Goal: Book appointment/travel/reservation

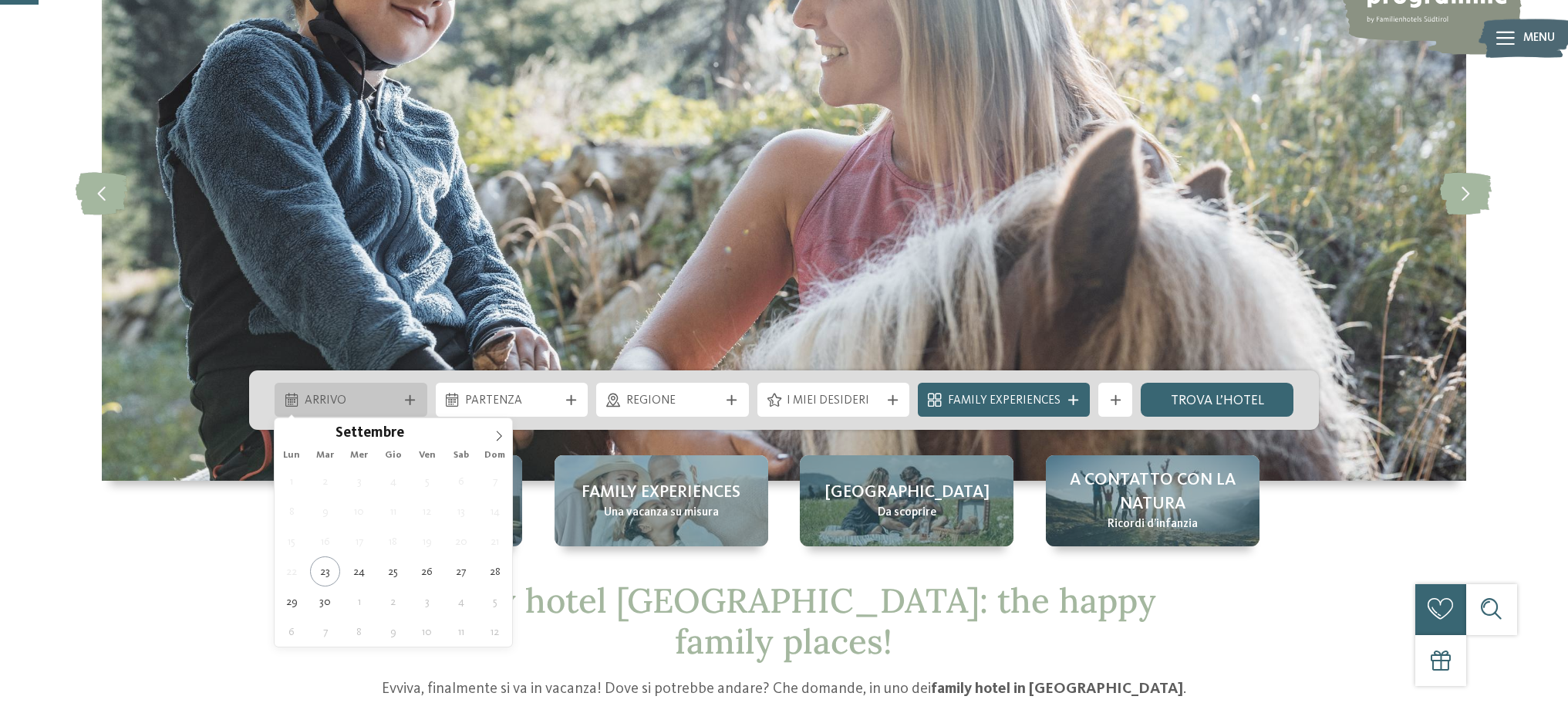
click at [409, 401] on icon at bounding box center [410, 400] width 10 height 10
click at [498, 436] on icon at bounding box center [499, 435] width 11 height 11
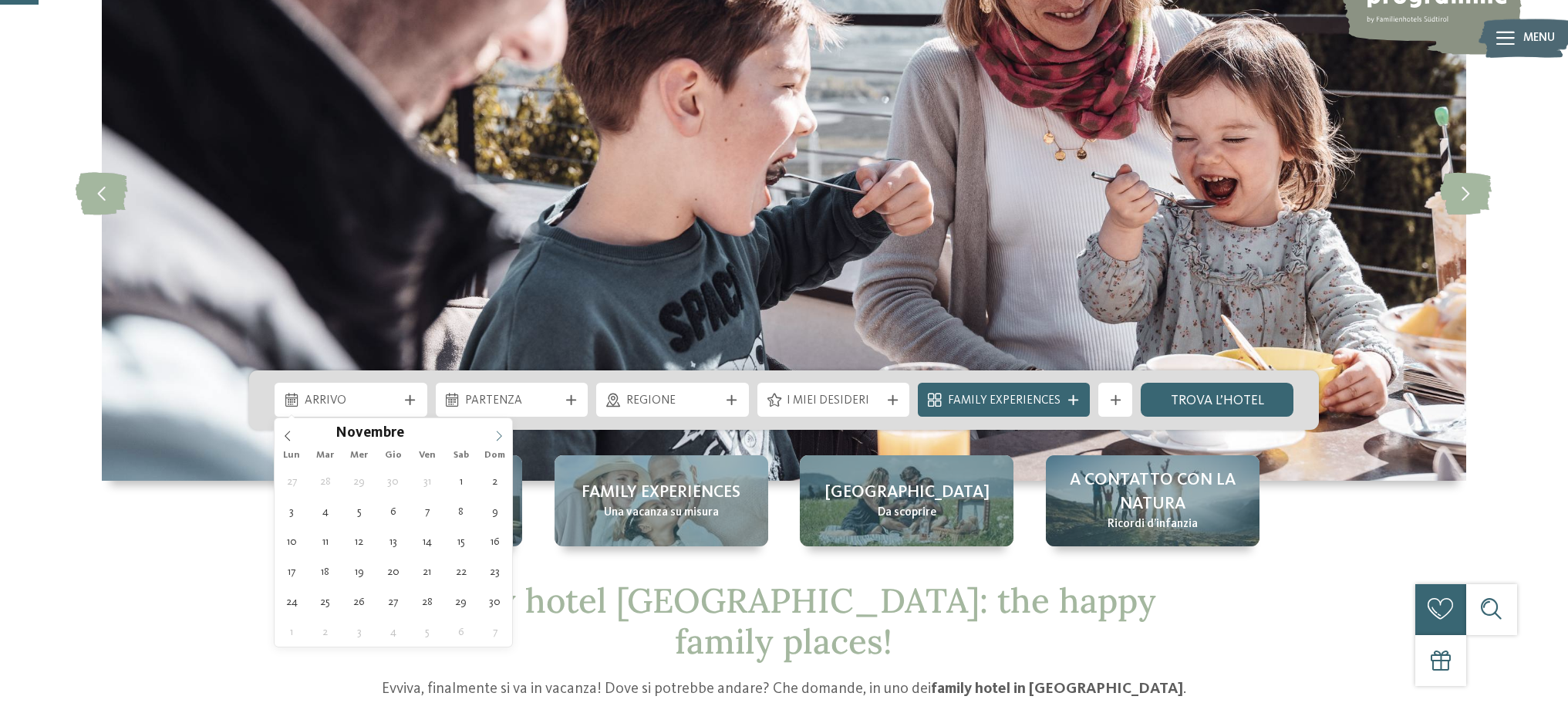
click at [498, 436] on icon at bounding box center [499, 435] width 11 height 11
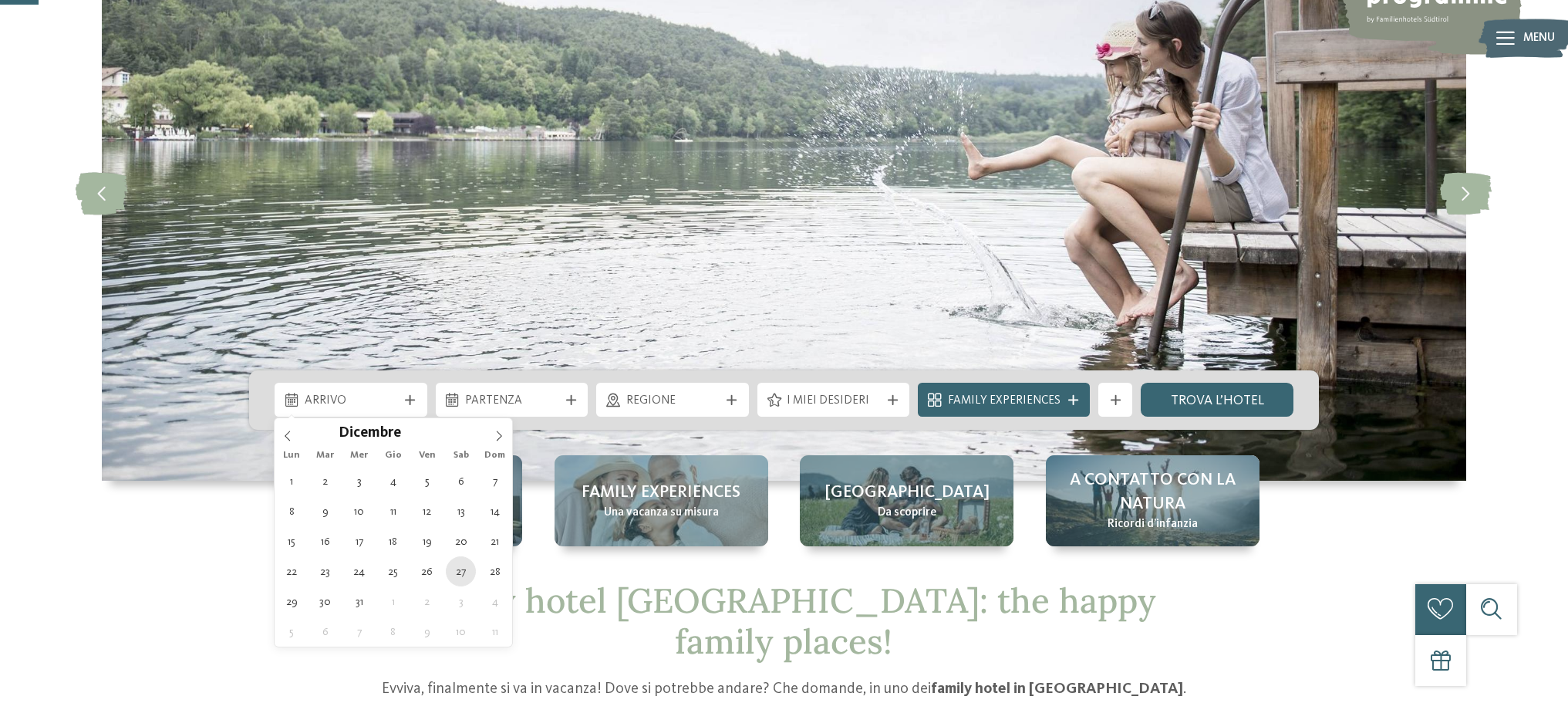
type div "[DATE]"
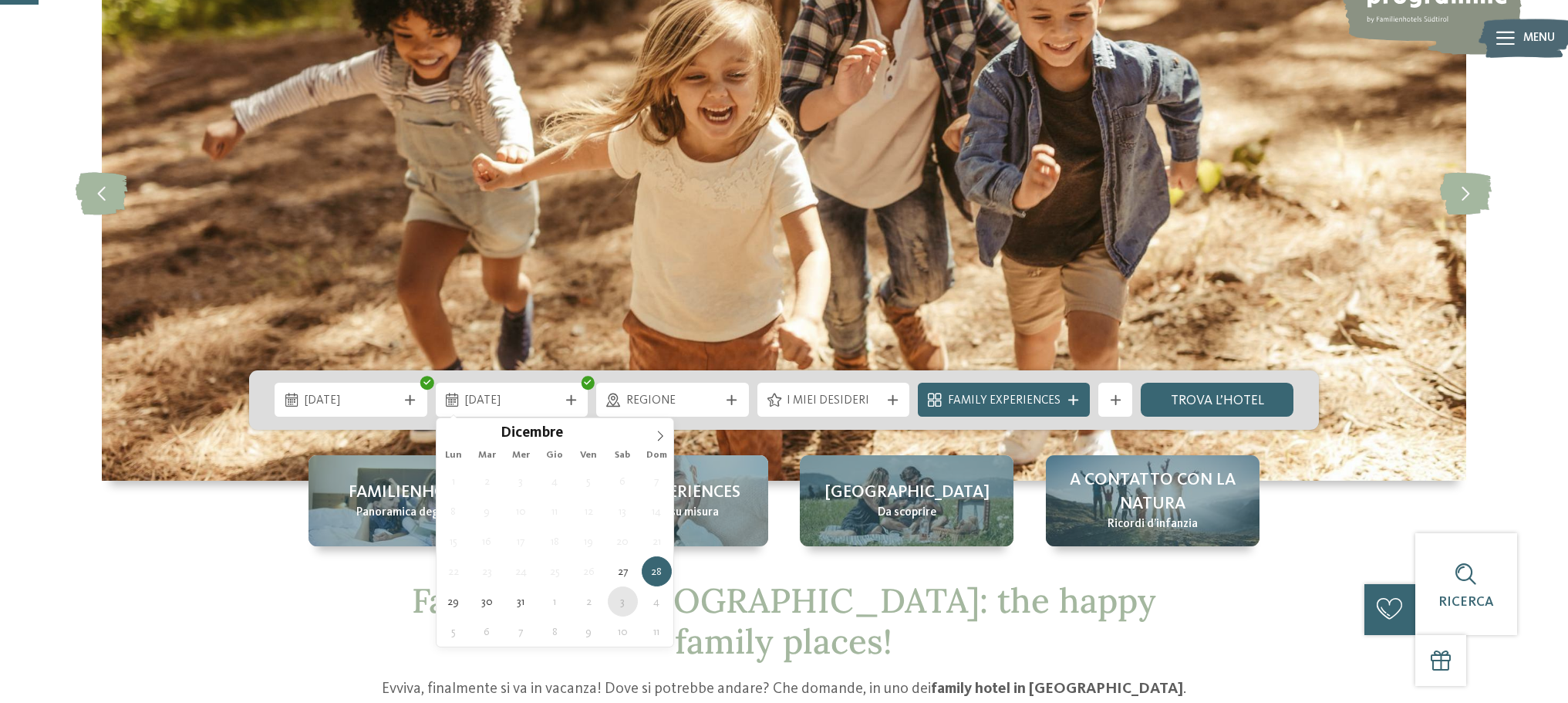
type div "[DATE]"
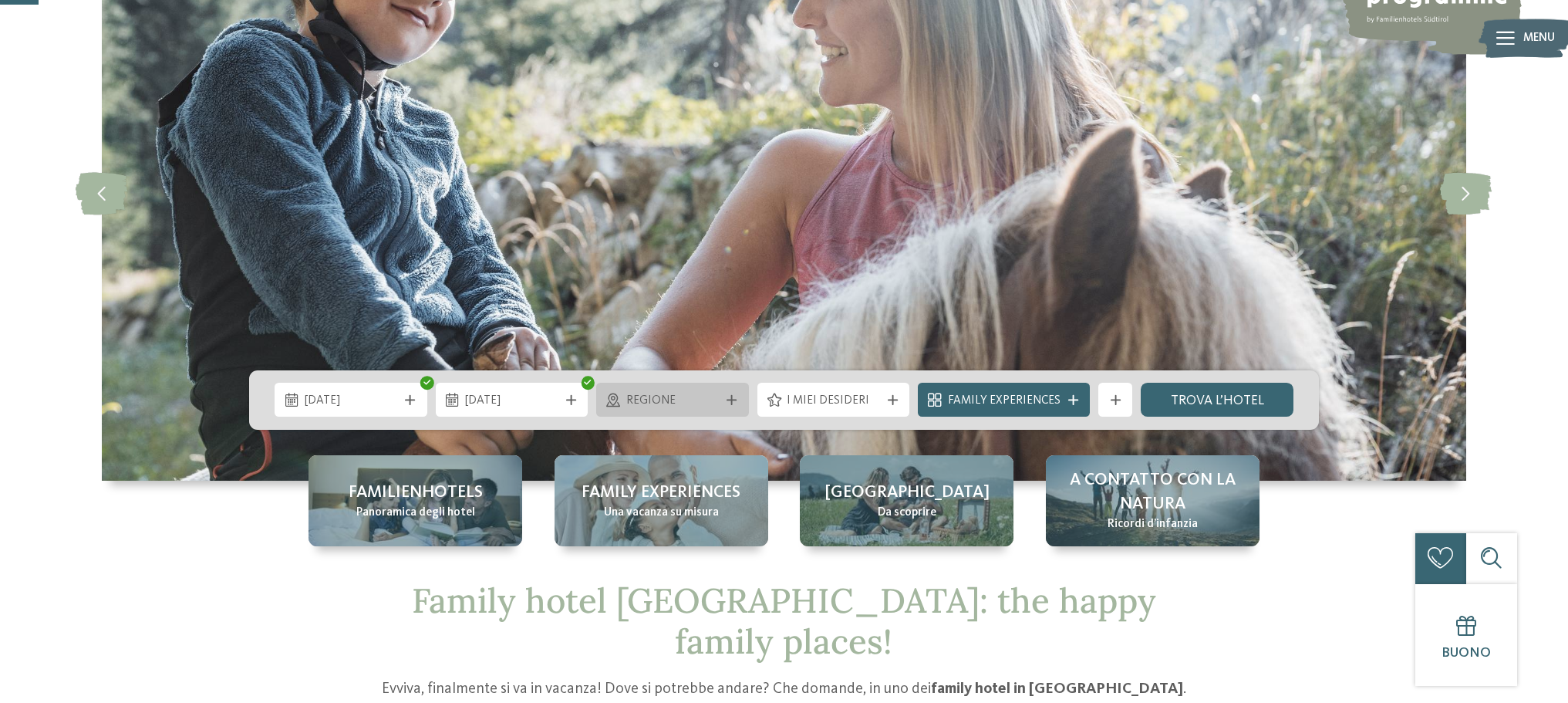
click at [736, 392] on div "Regione" at bounding box center [672, 399] width 153 height 34
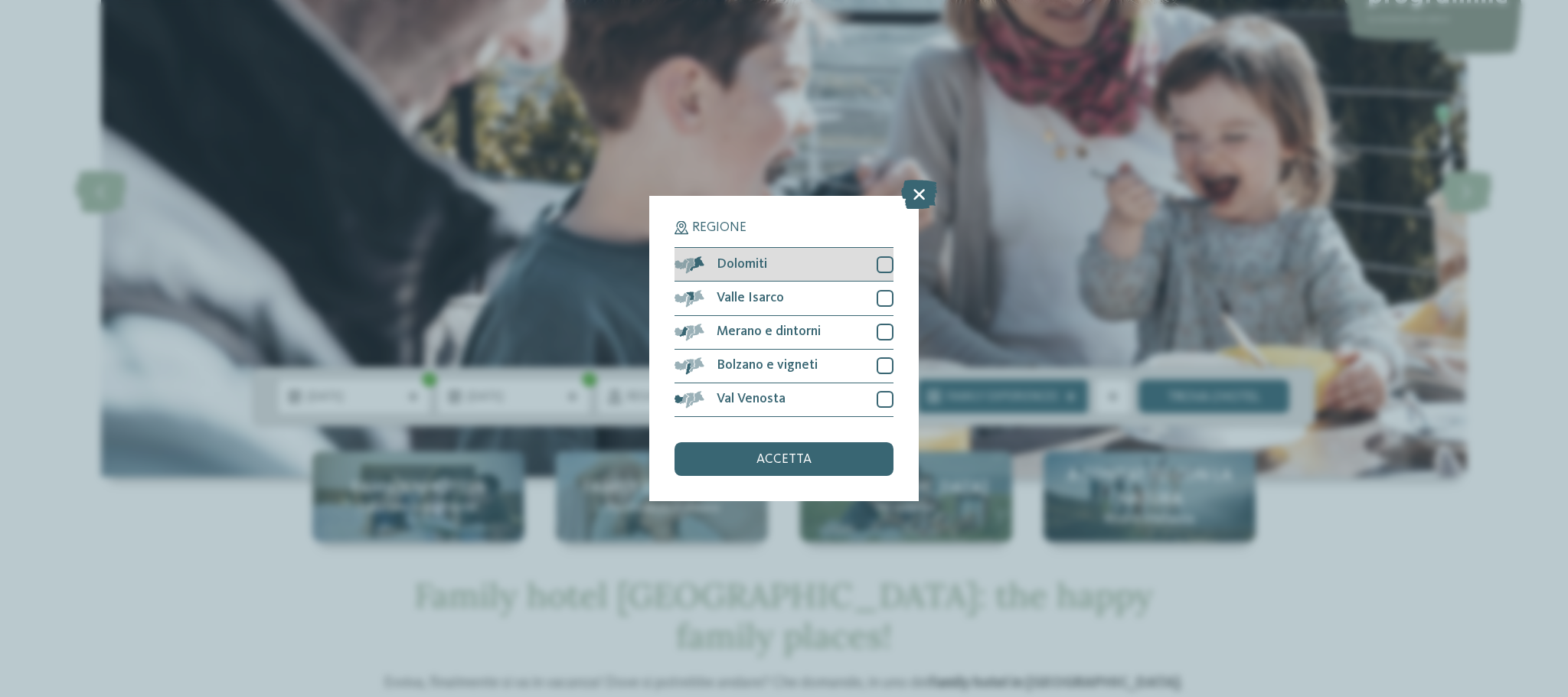
click at [885, 264] on div at bounding box center [885, 264] width 17 height 17
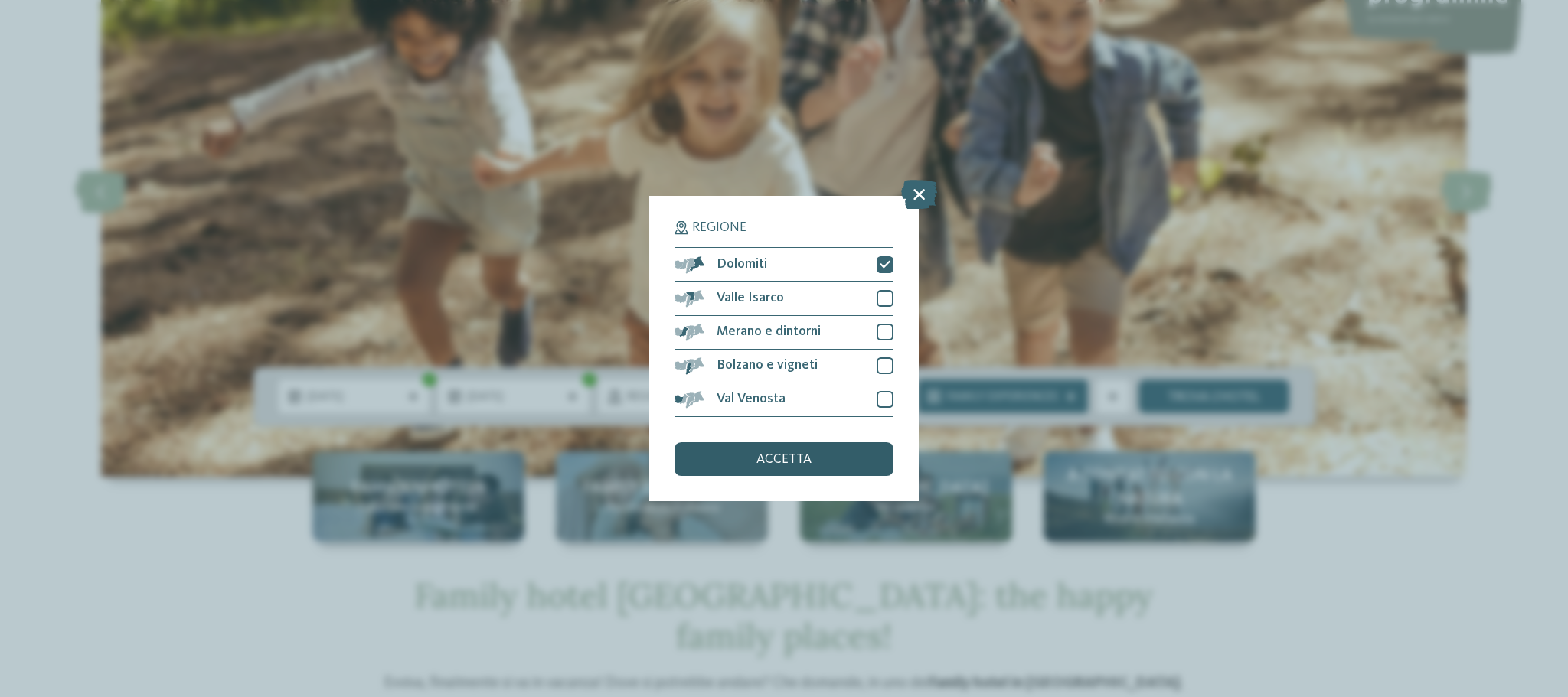
click at [841, 462] on div "accetta" at bounding box center [783, 459] width 219 height 33
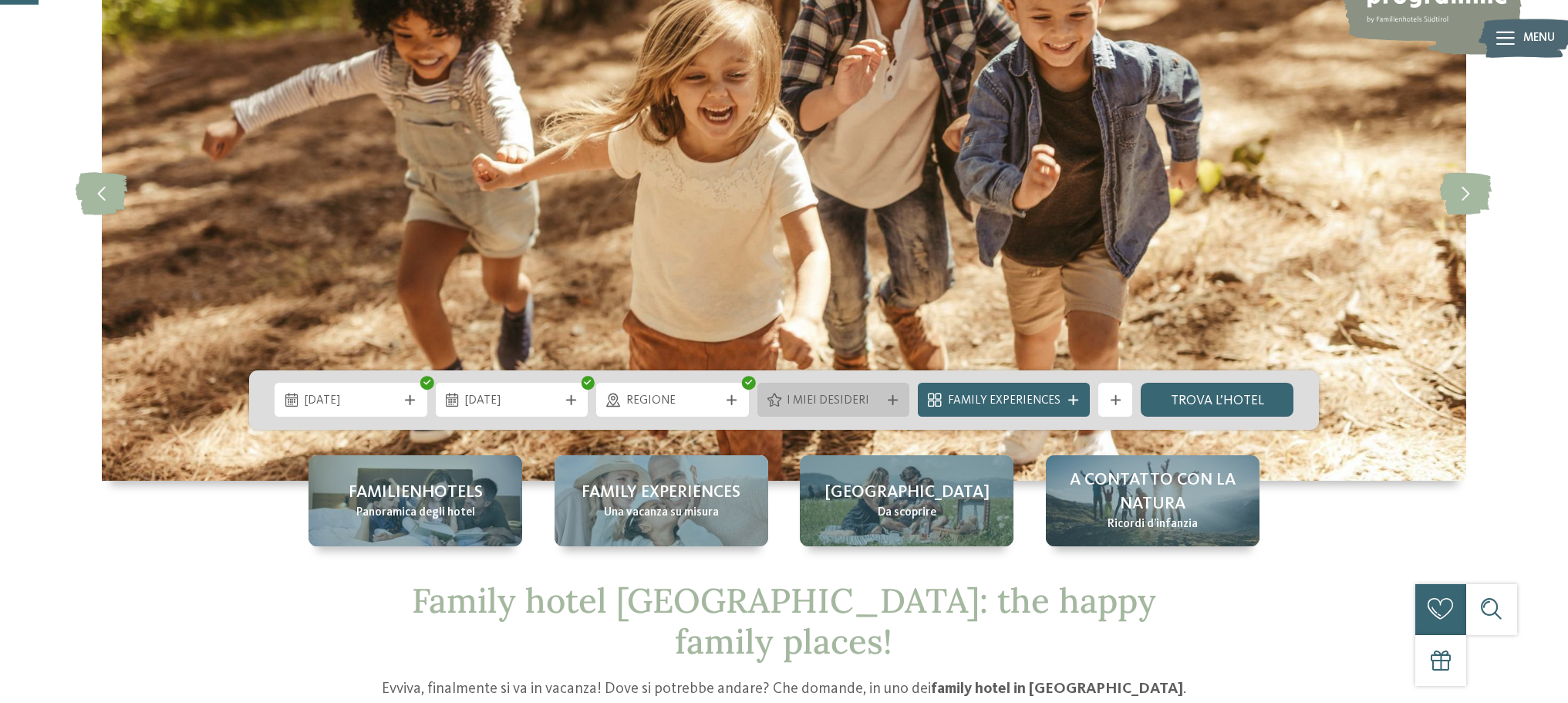
click at [896, 408] on div "I miei desideri" at bounding box center [833, 399] width 153 height 34
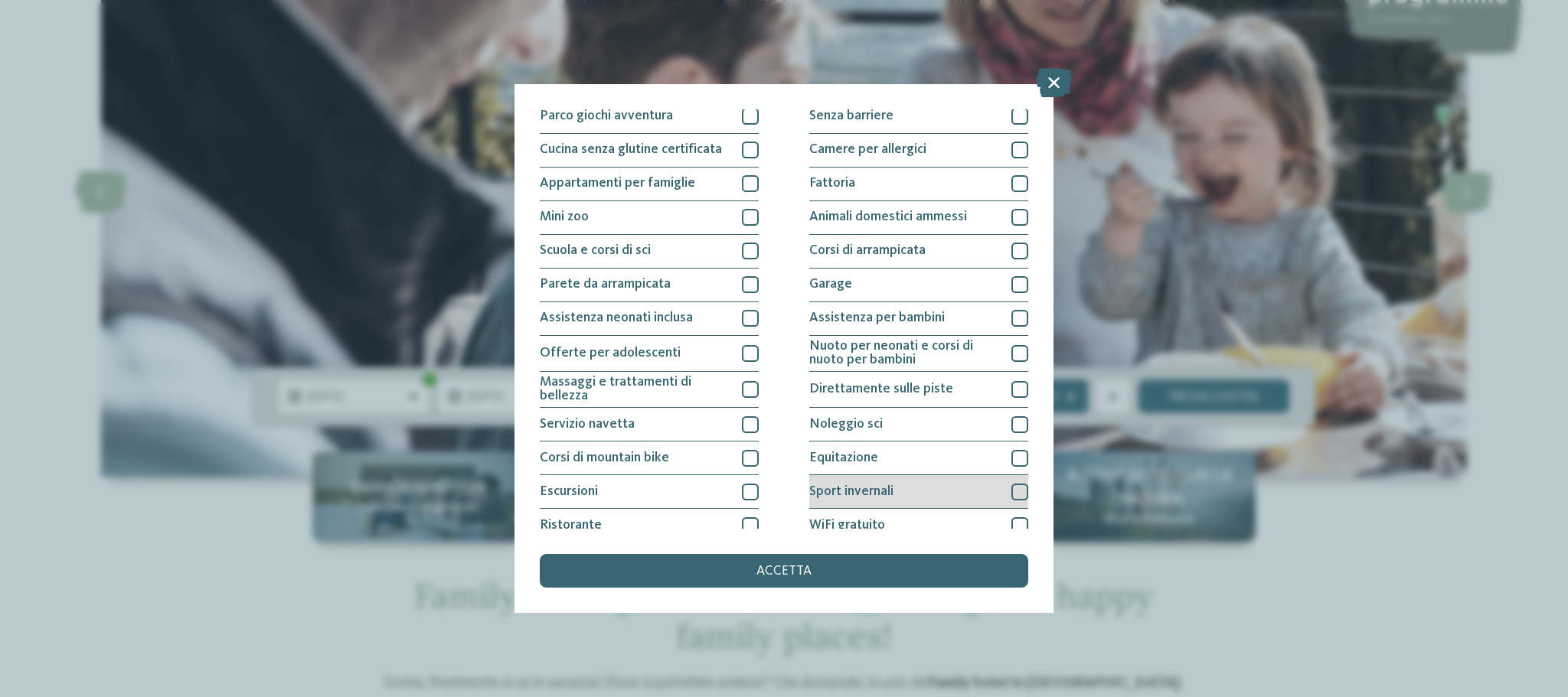
scroll to position [187, 0]
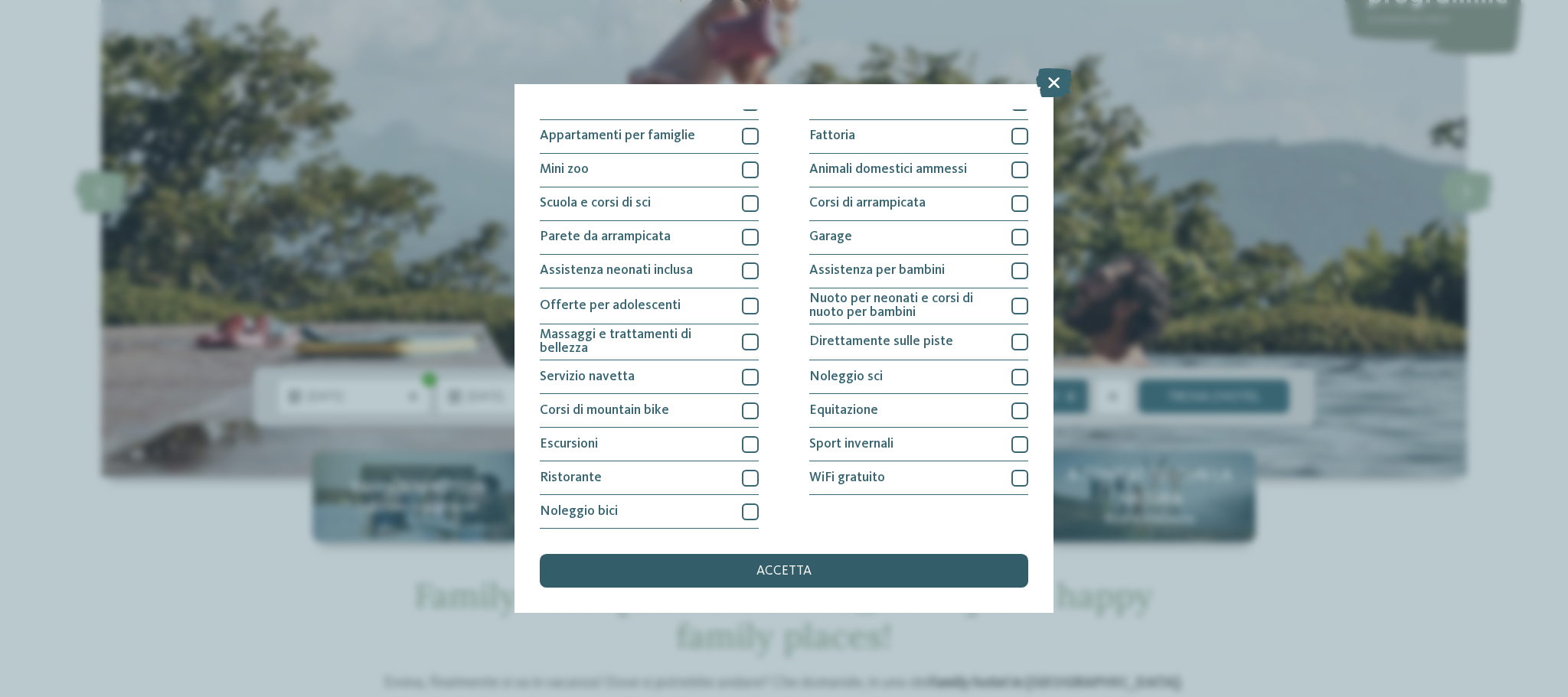
click at [788, 571] on span "accetta" at bounding box center [784, 571] width 55 height 14
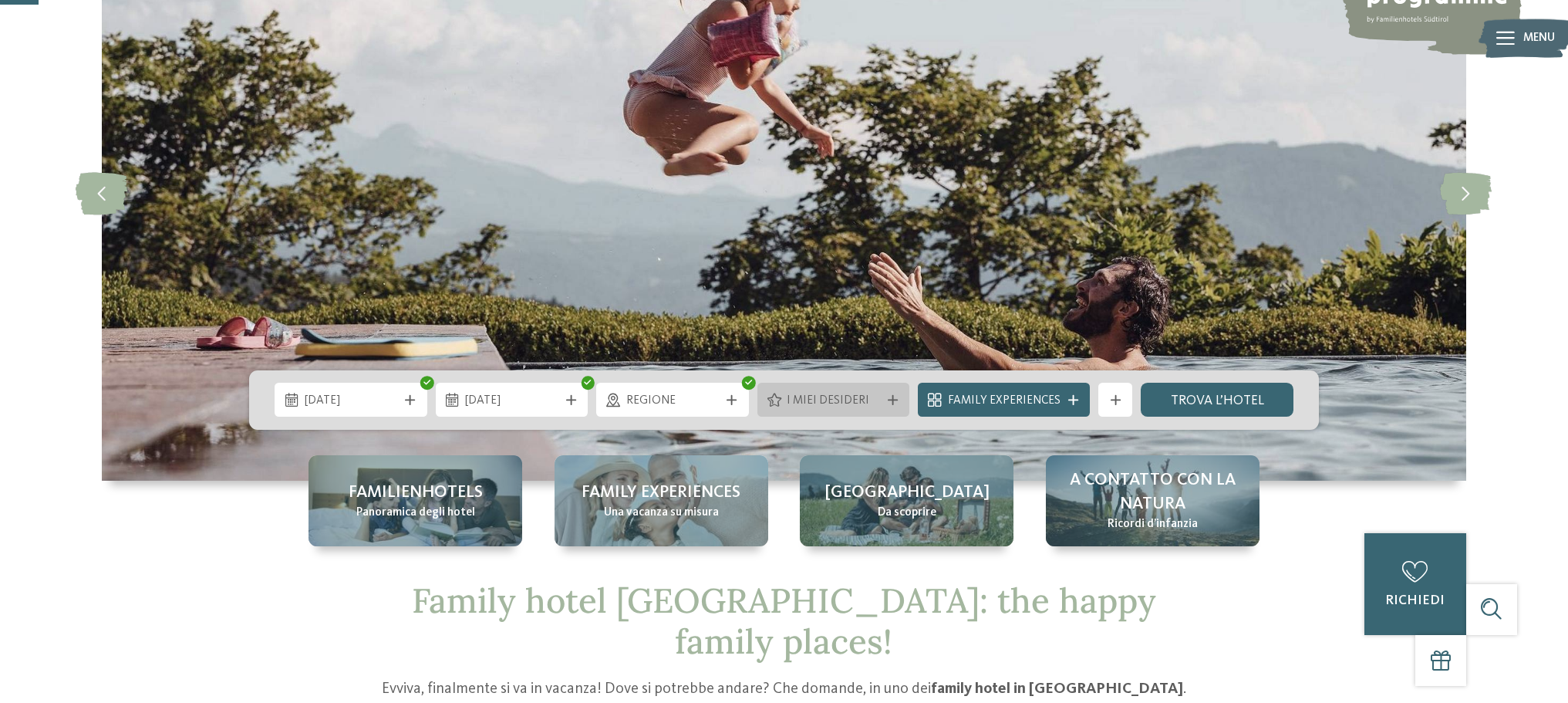
click at [880, 408] on span "I miei desideri" at bounding box center [833, 401] width 93 height 17
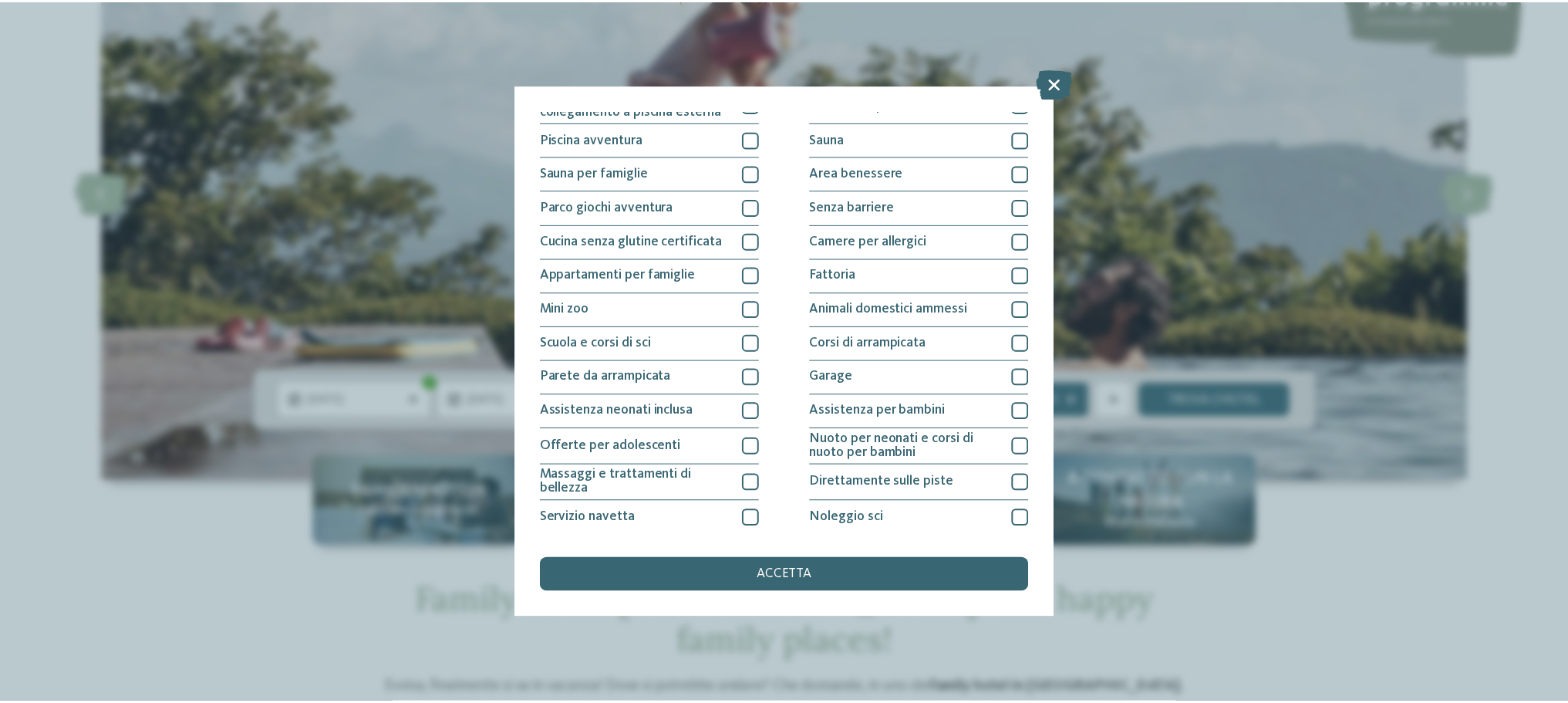
scroll to position [0, 0]
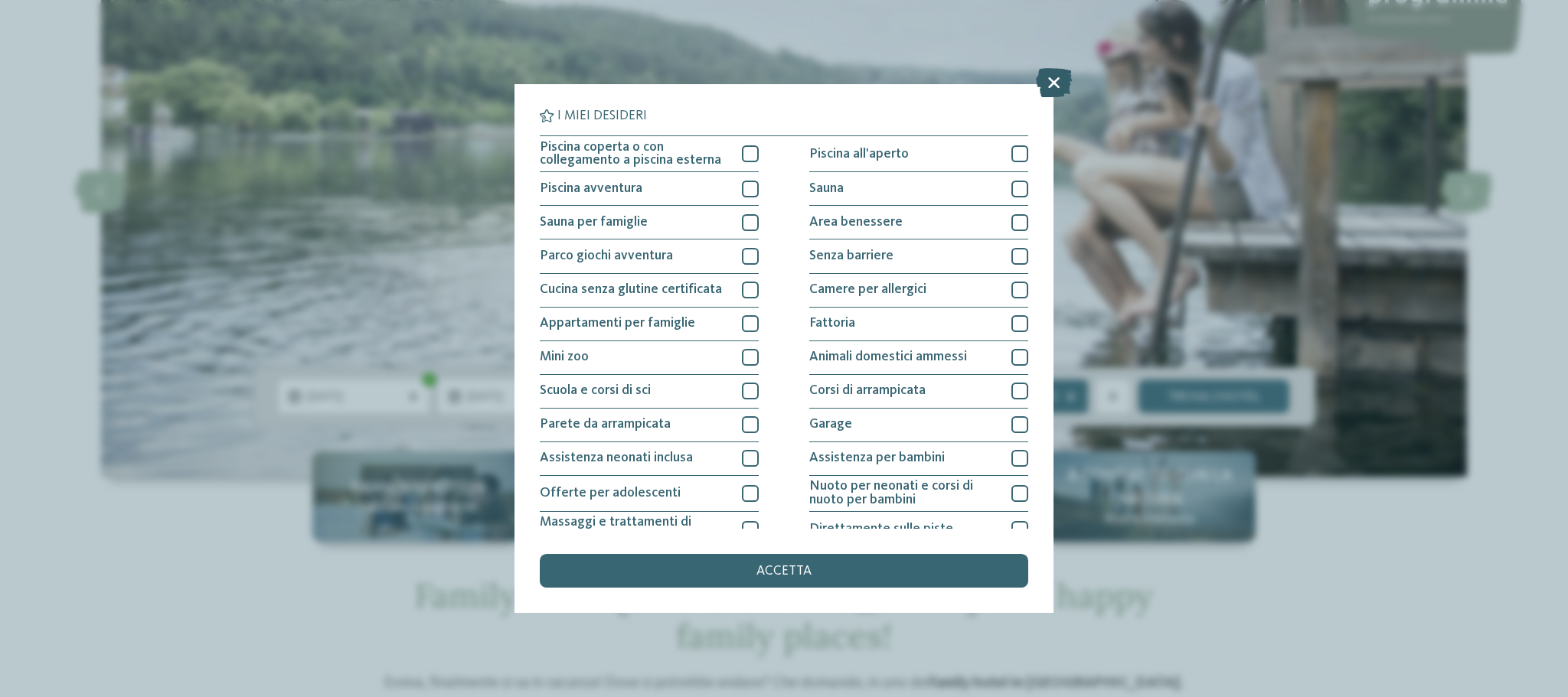
click at [1052, 87] on icon at bounding box center [1054, 82] width 36 height 29
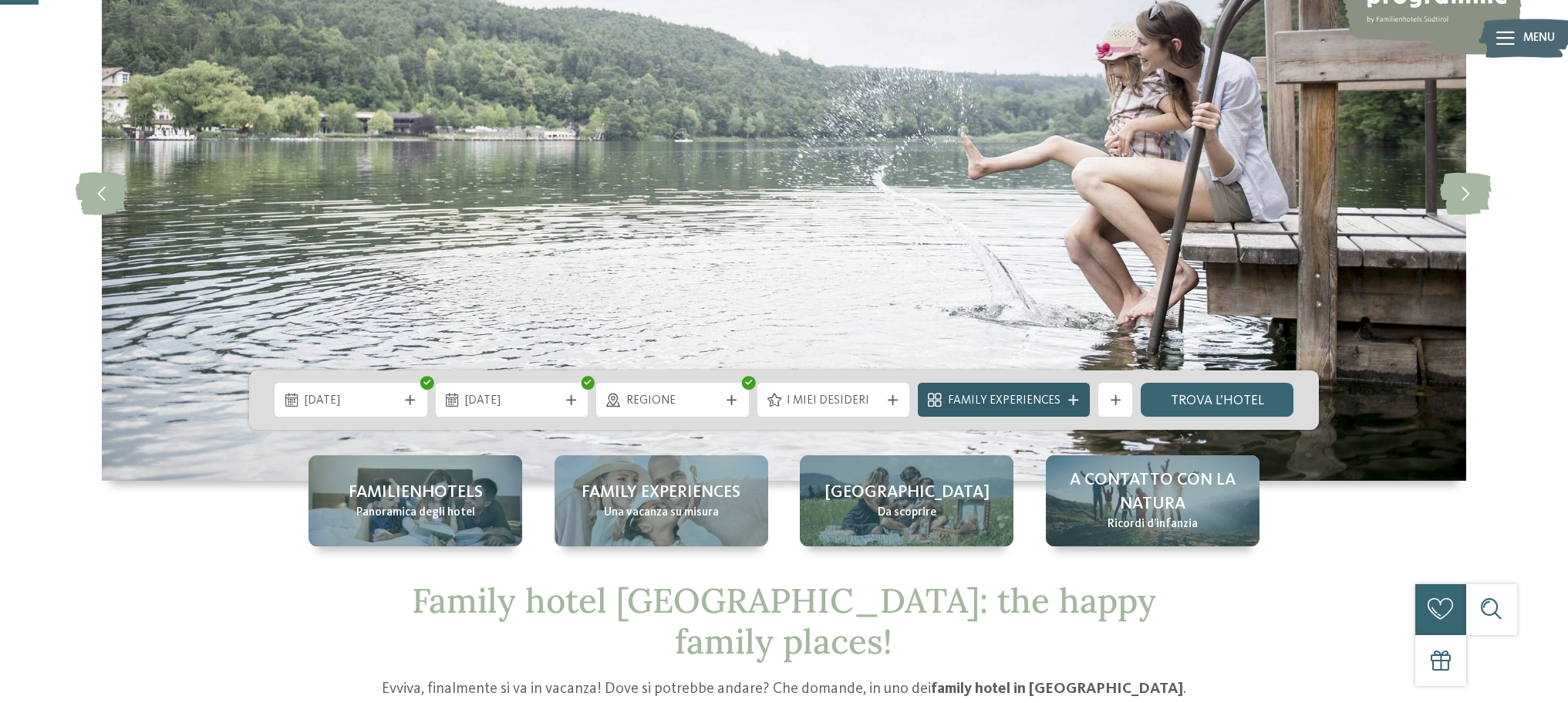
click at [1073, 402] on icon at bounding box center [1073, 400] width 10 height 10
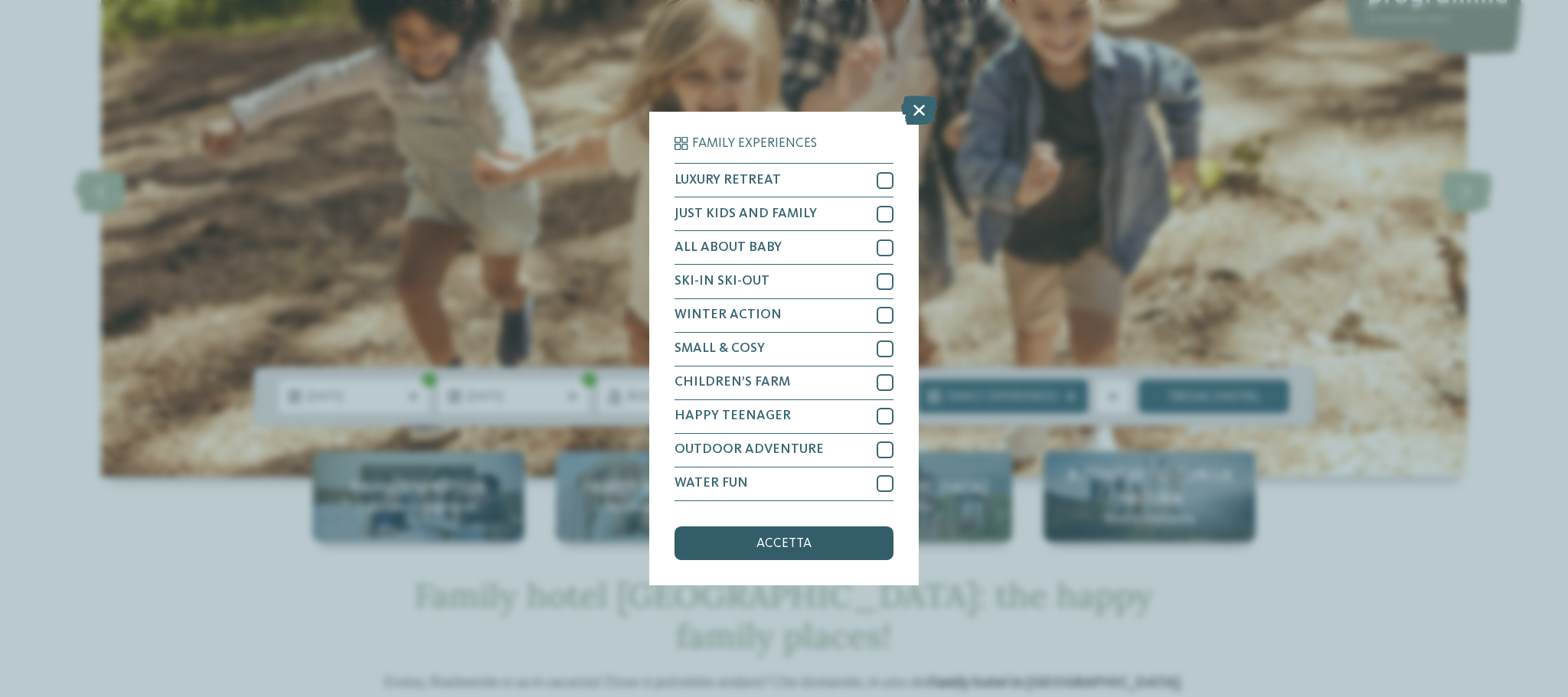
click at [832, 540] on div "accetta" at bounding box center [783, 543] width 219 height 33
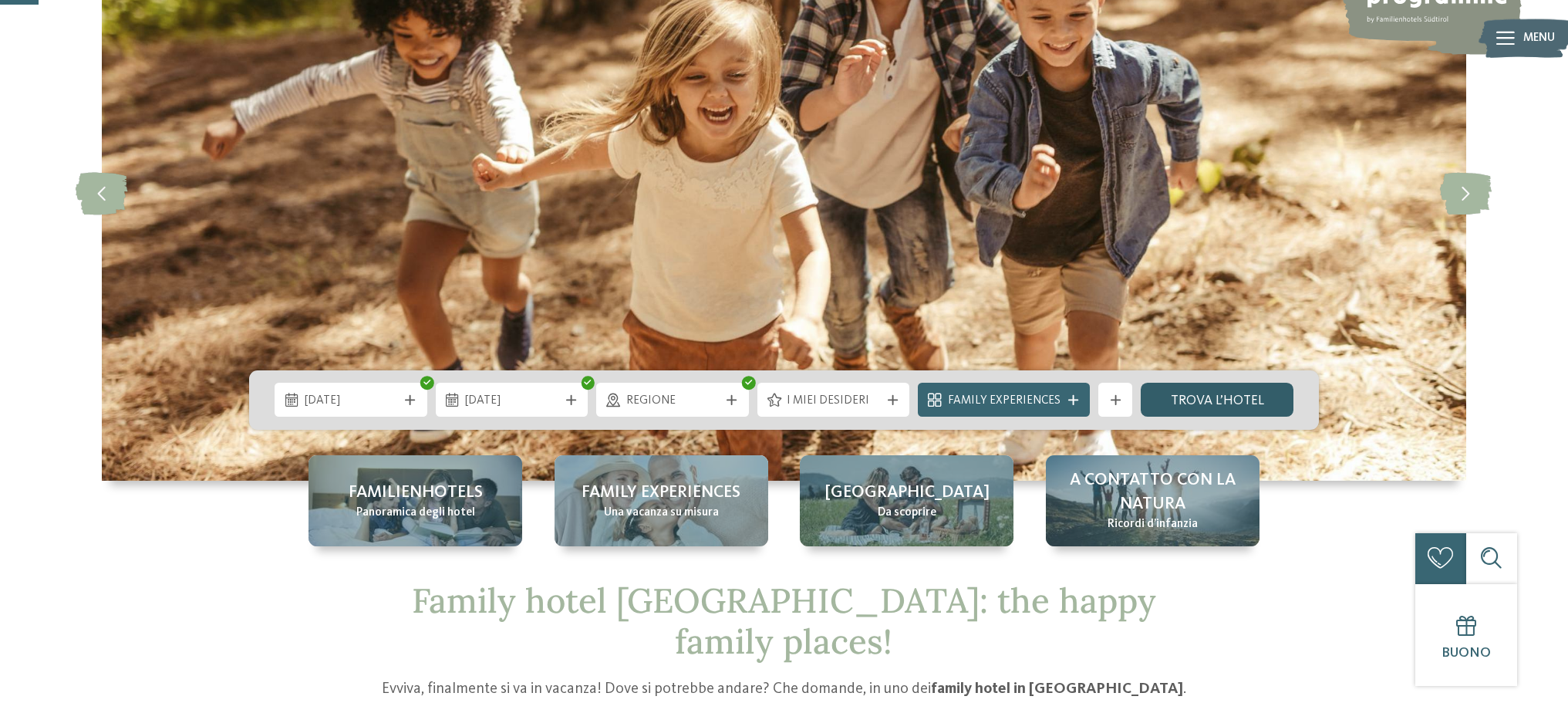
click at [1218, 396] on link "trova l’hotel" at bounding box center [1217, 399] width 153 height 34
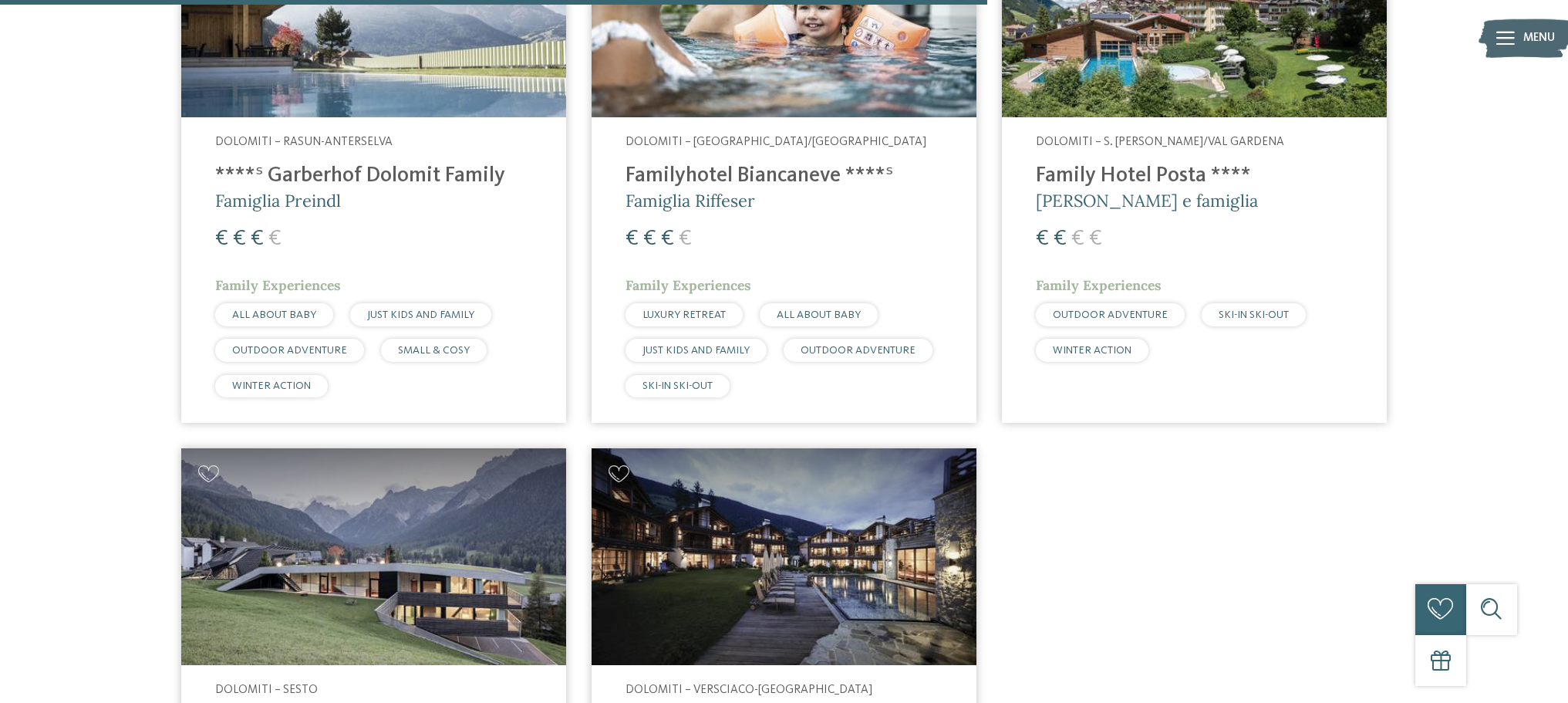
scroll to position [1117, 0]
